Goal: Task Accomplishment & Management: Use online tool/utility

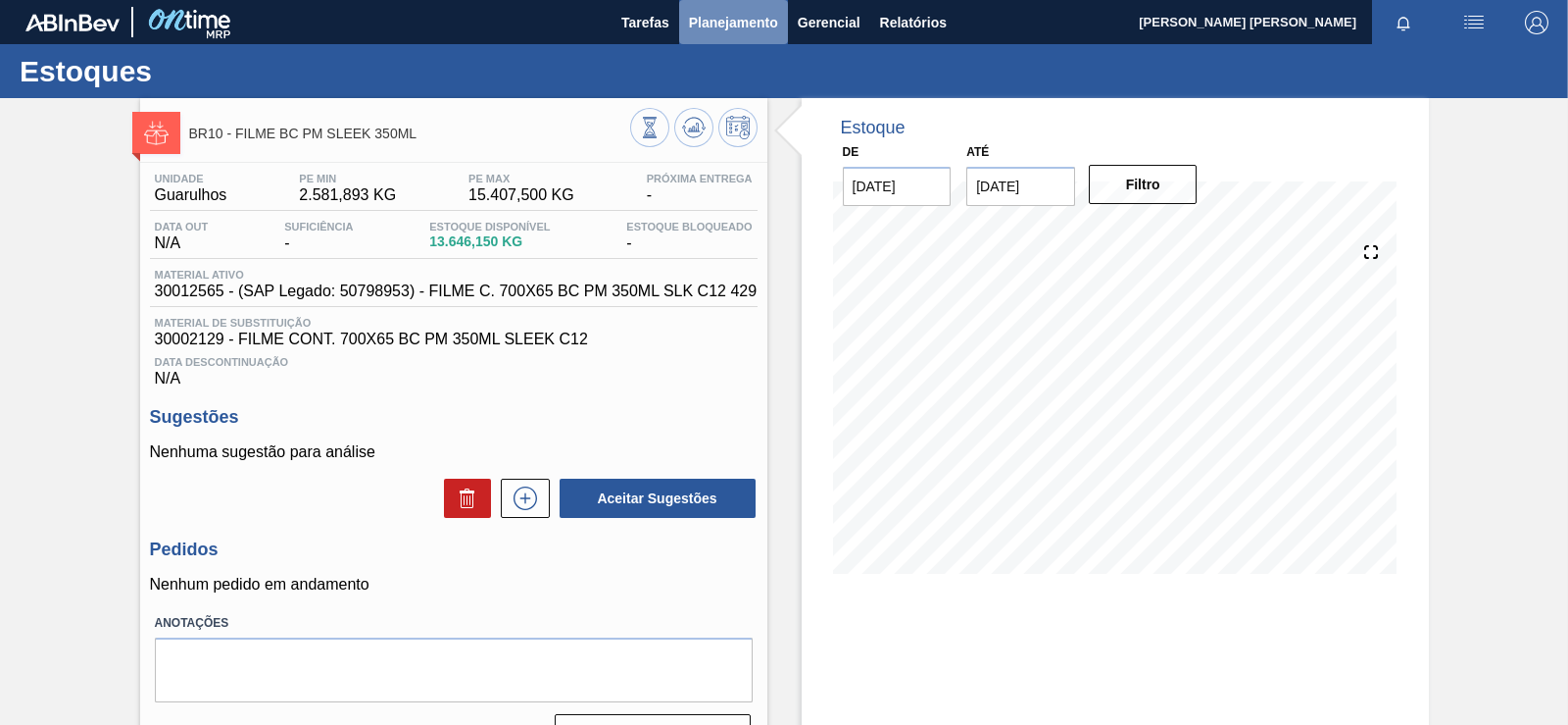
click at [749, 28] on span "Planejamento" at bounding box center [733, 23] width 89 height 24
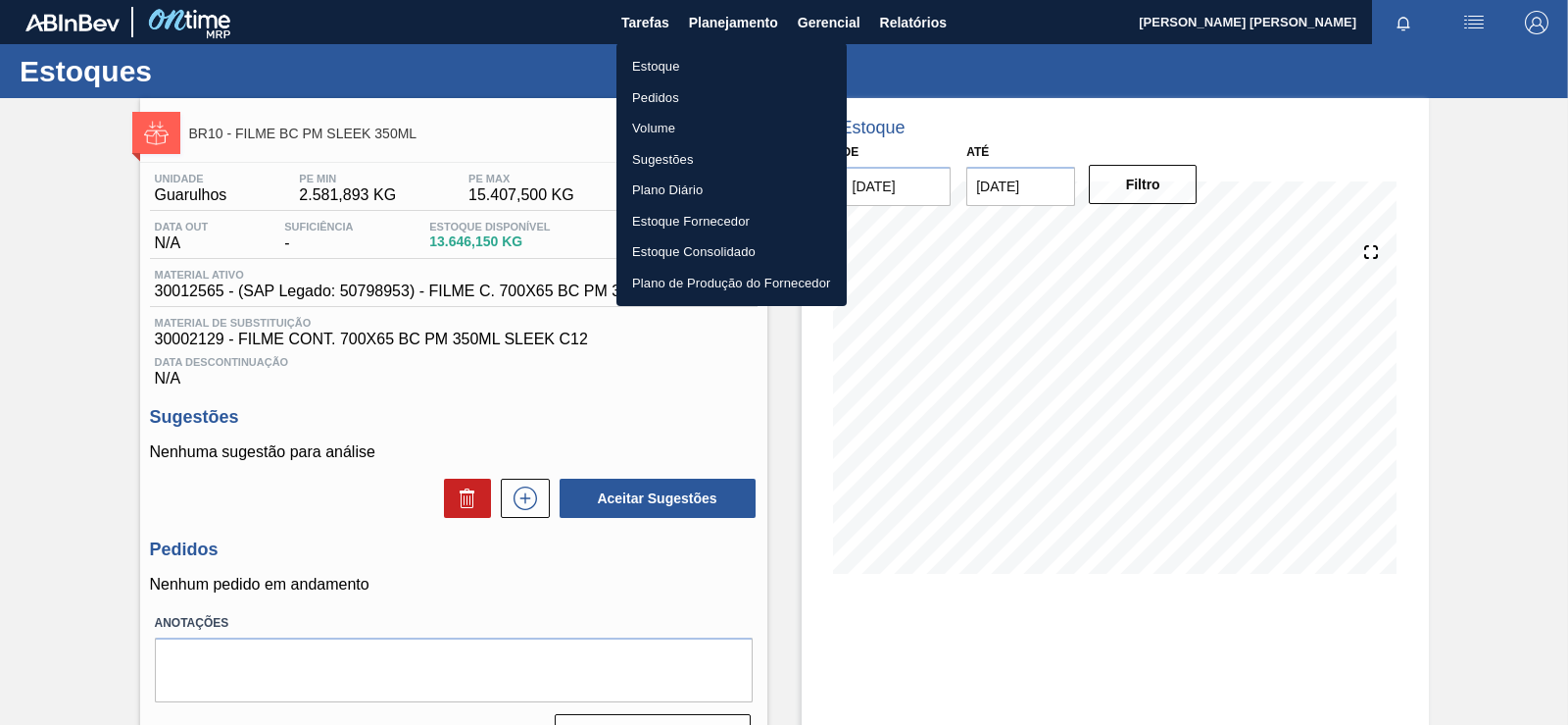
click at [690, 192] on li "Plano Diário" at bounding box center [732, 189] width 230 height 31
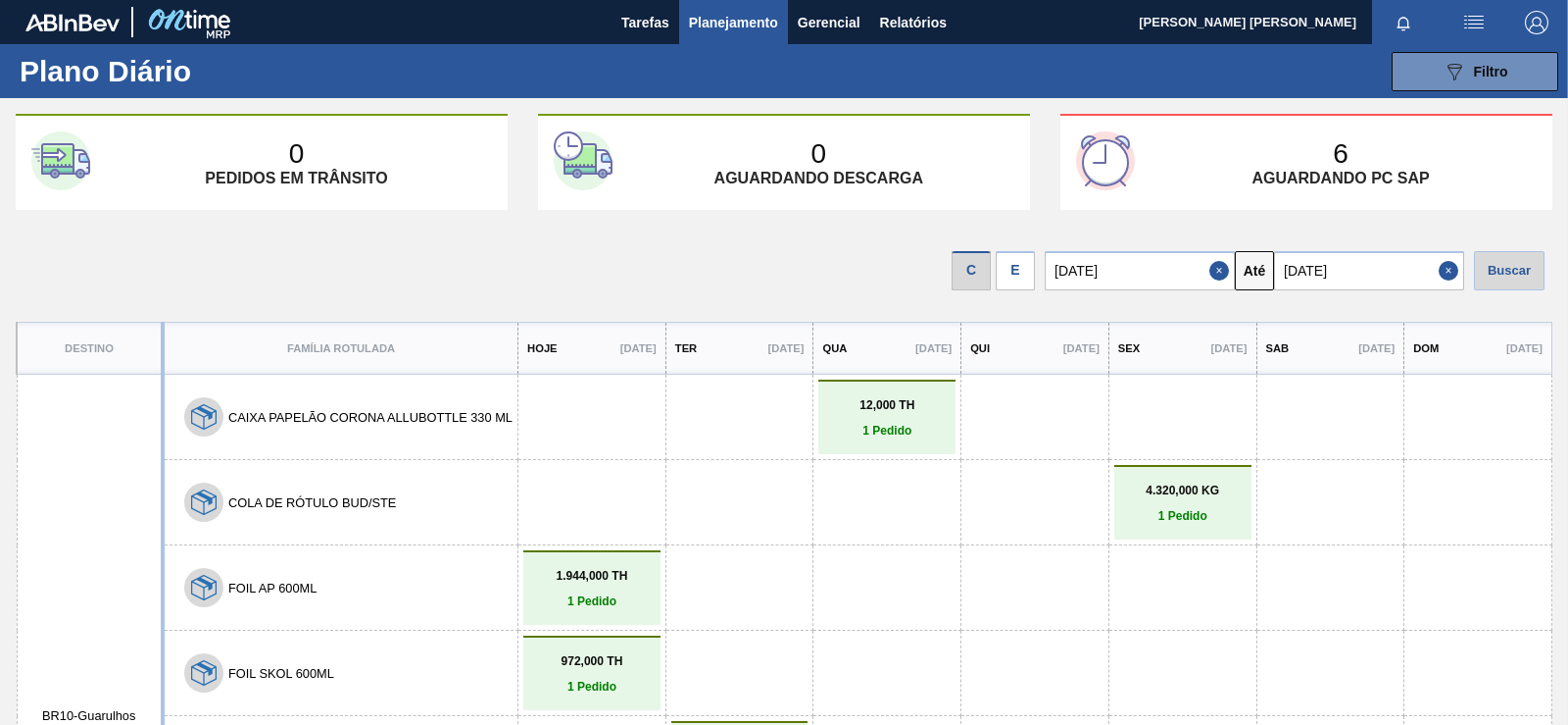
click at [1034, 266] on div "E" at bounding box center [1015, 270] width 39 height 39
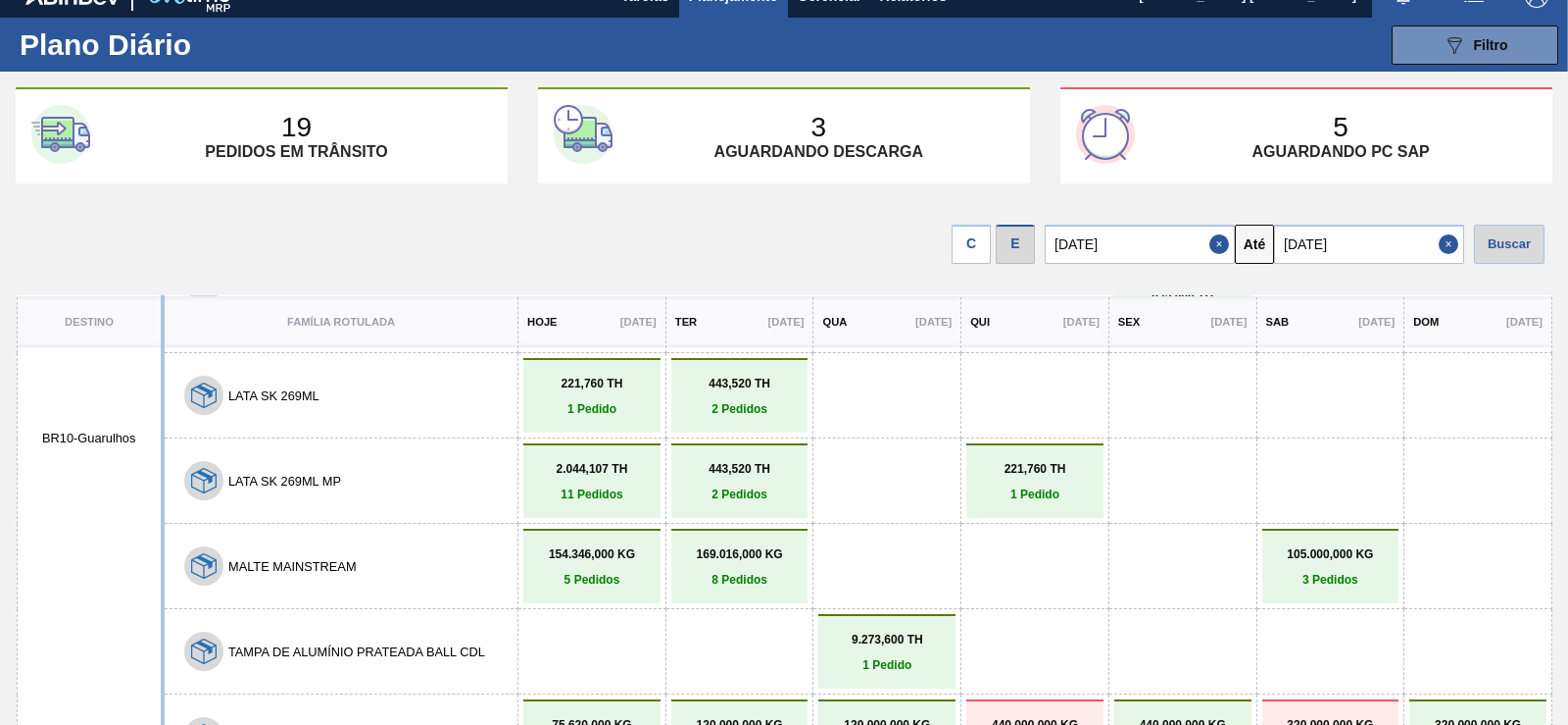
scroll to position [82, 0]
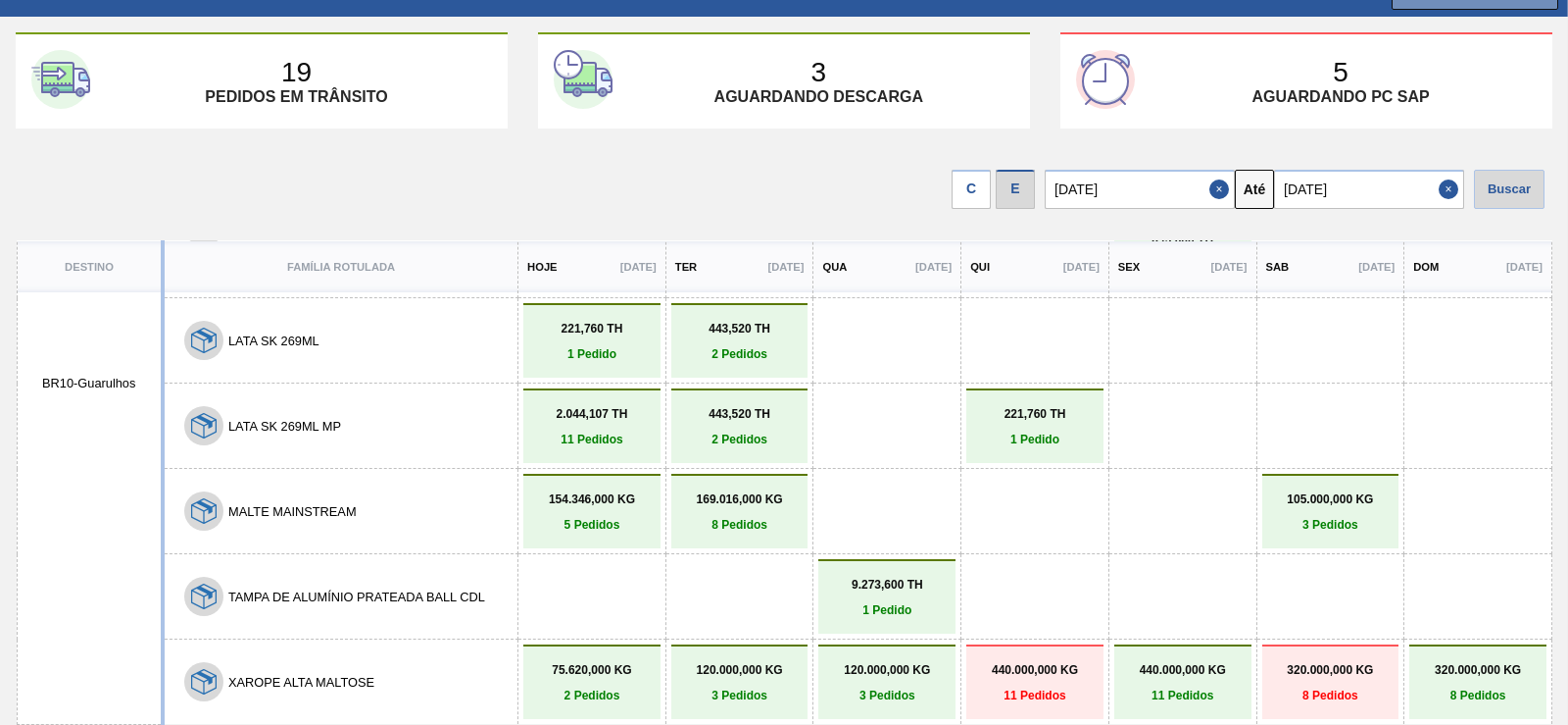
click at [1355, 203] on input "[DATE]" at bounding box center [1369, 188] width 190 height 39
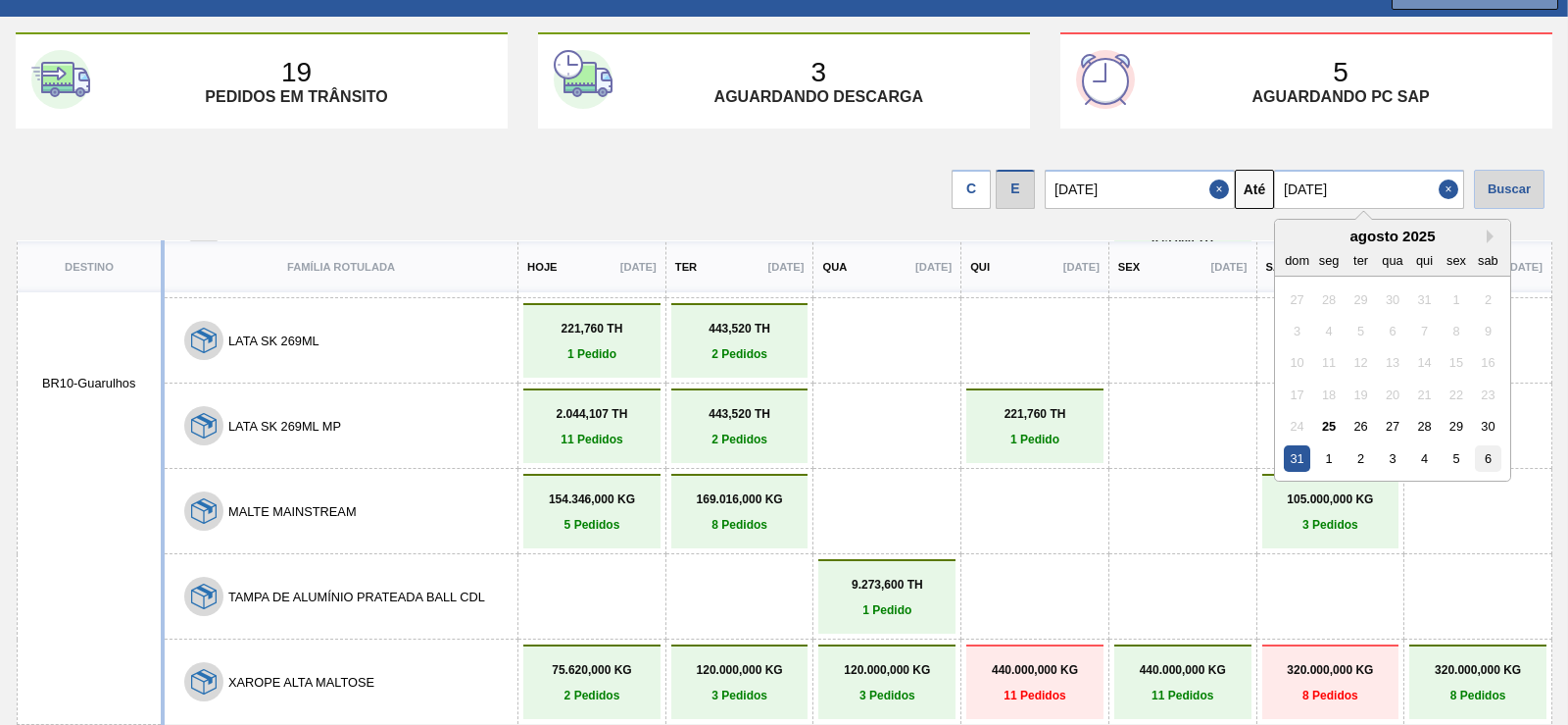
click at [1499, 463] on div "6" at bounding box center [1488, 458] width 27 height 27
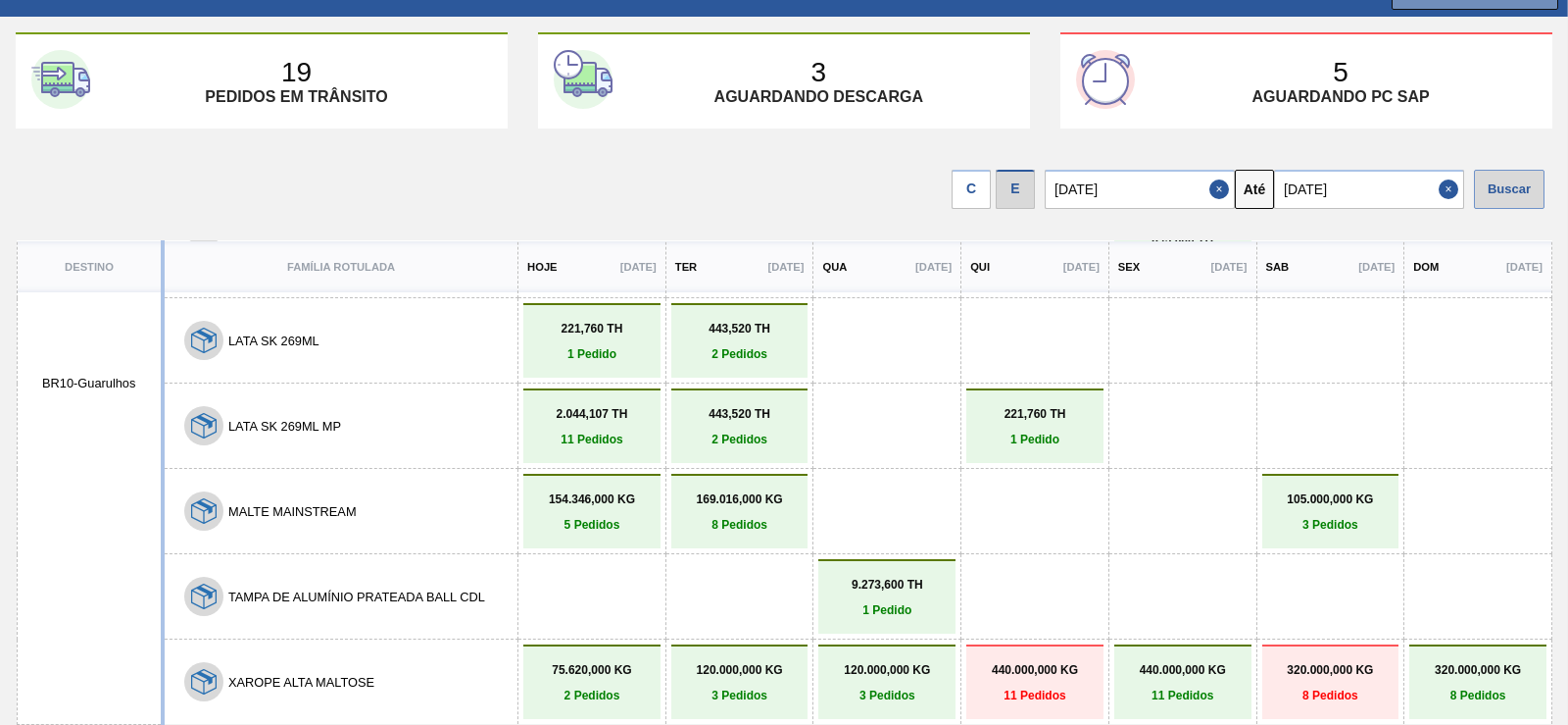
click at [1514, 173] on div "Buscar" at bounding box center [1509, 188] width 71 height 39
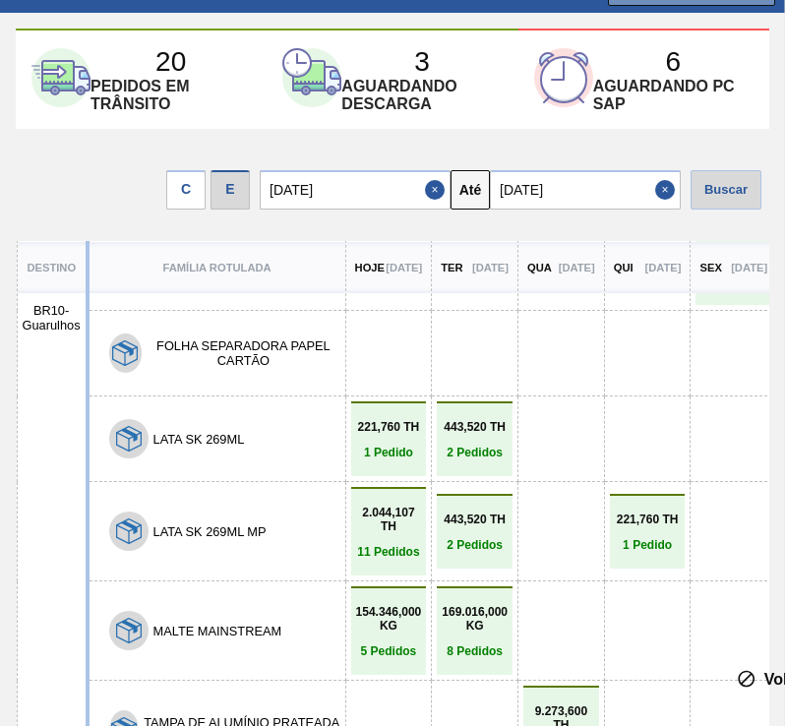
scroll to position [379, 0]
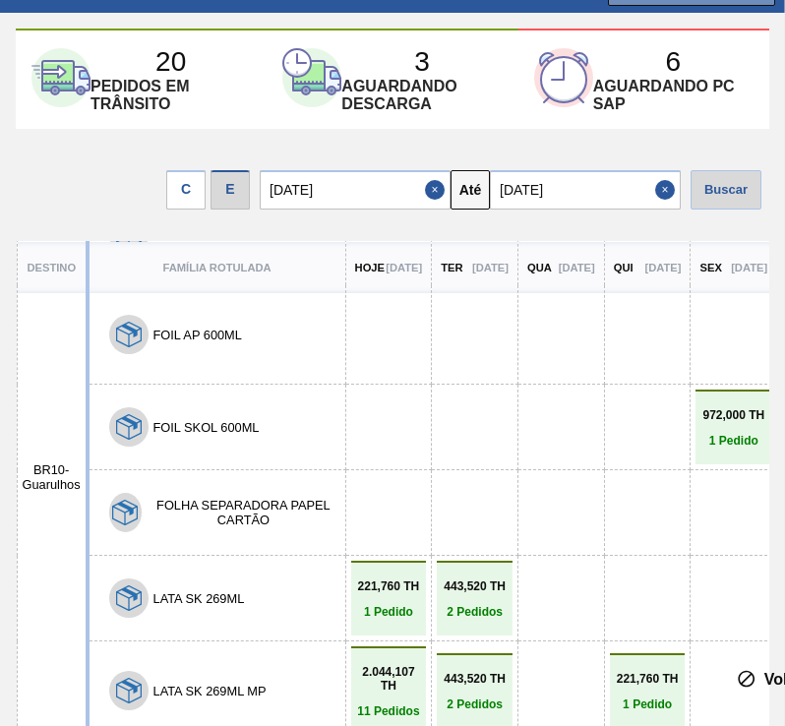
click at [546, 192] on input "[DATE]" at bounding box center [585, 189] width 191 height 39
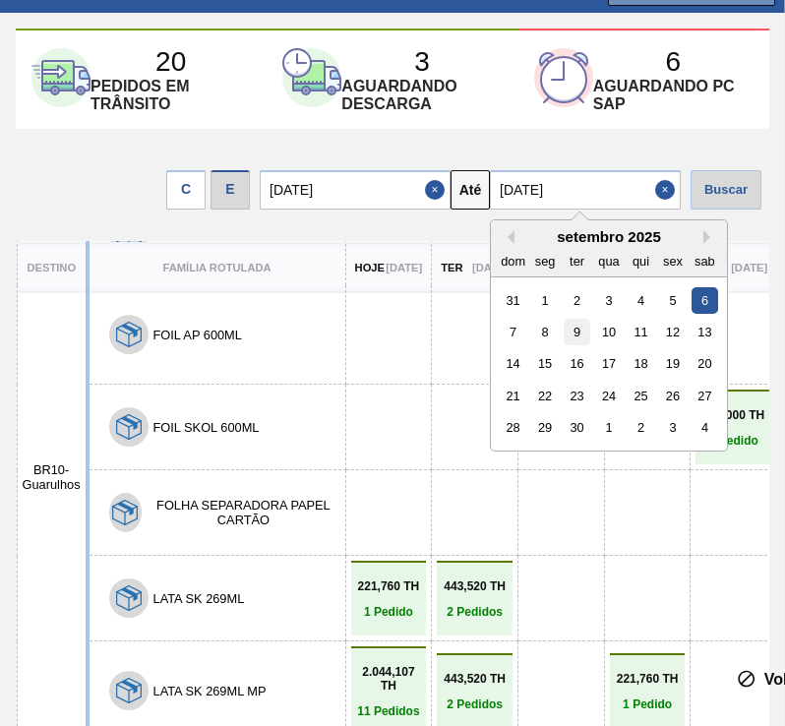
click at [574, 340] on div "9" at bounding box center [576, 332] width 27 height 27
type input "[DATE]"
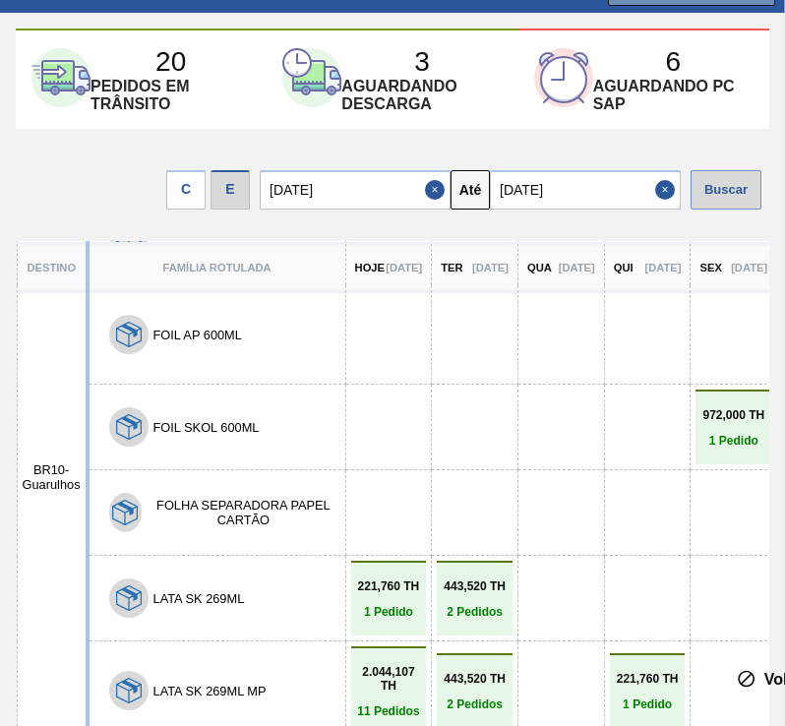
click at [724, 195] on div "Buscar" at bounding box center [725, 189] width 71 height 39
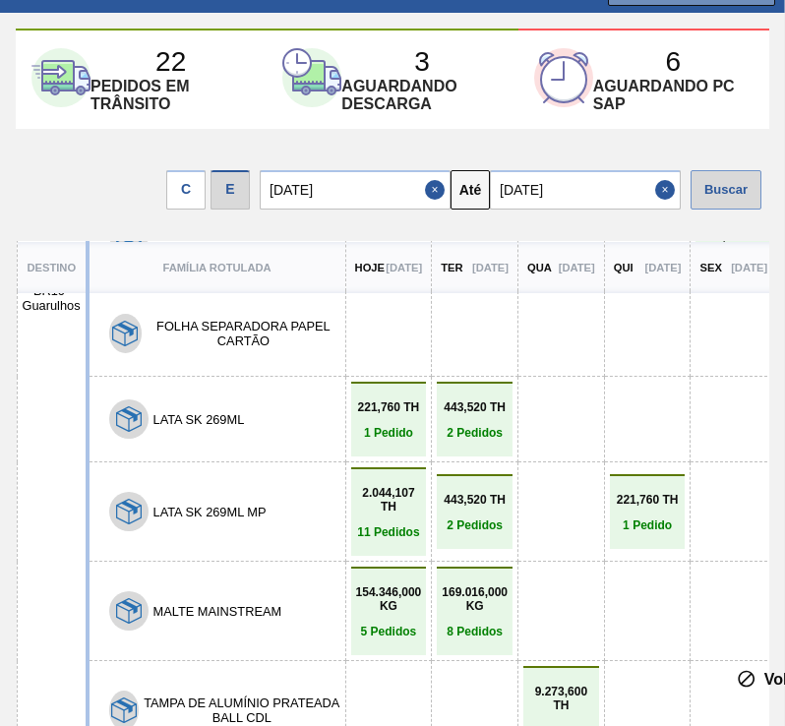
scroll to position [579, 0]
